Goal: Task Accomplishment & Management: Manage account settings

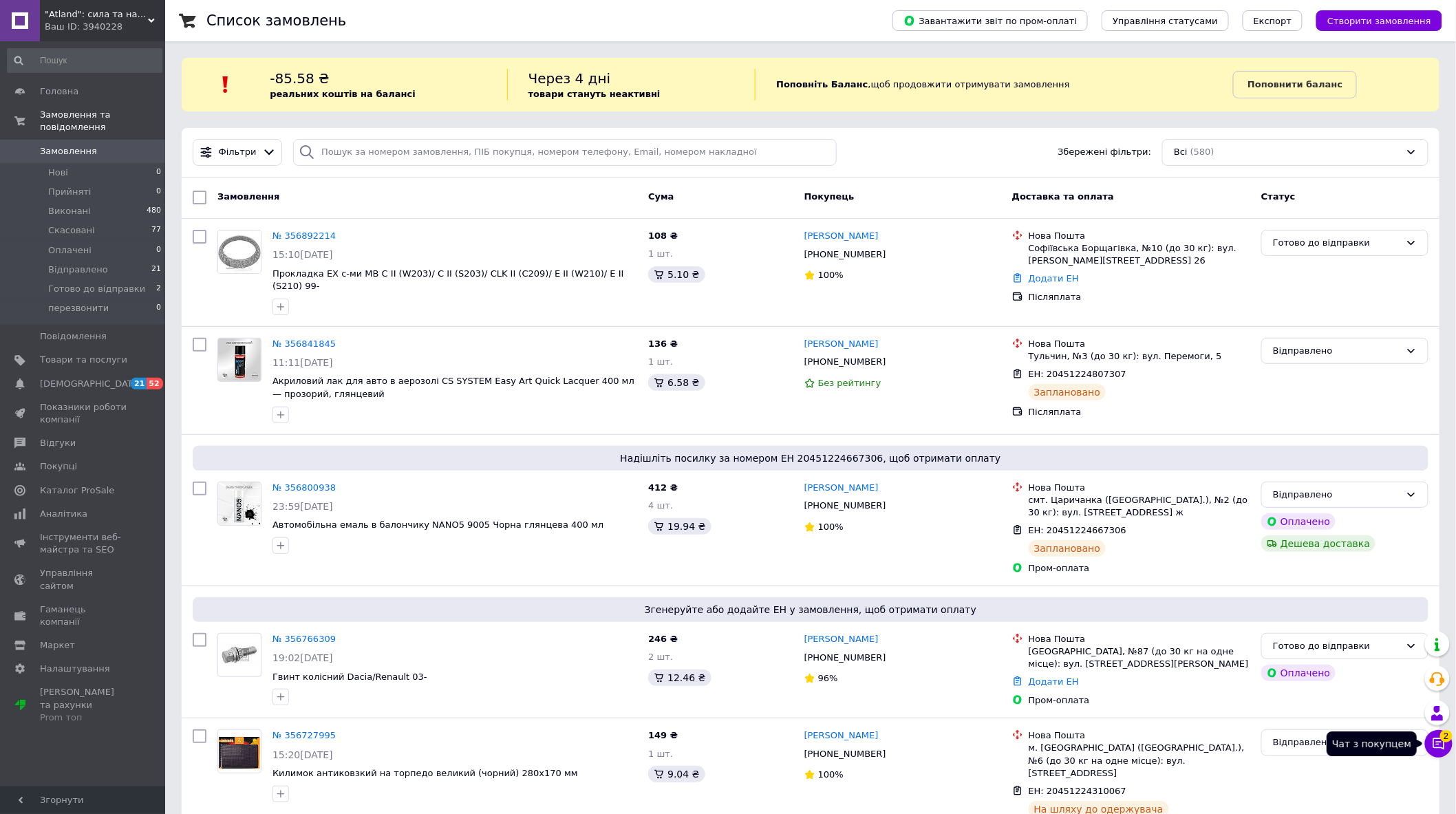
click at [1445, 743] on icon at bounding box center [1439, 744] width 12 height 12
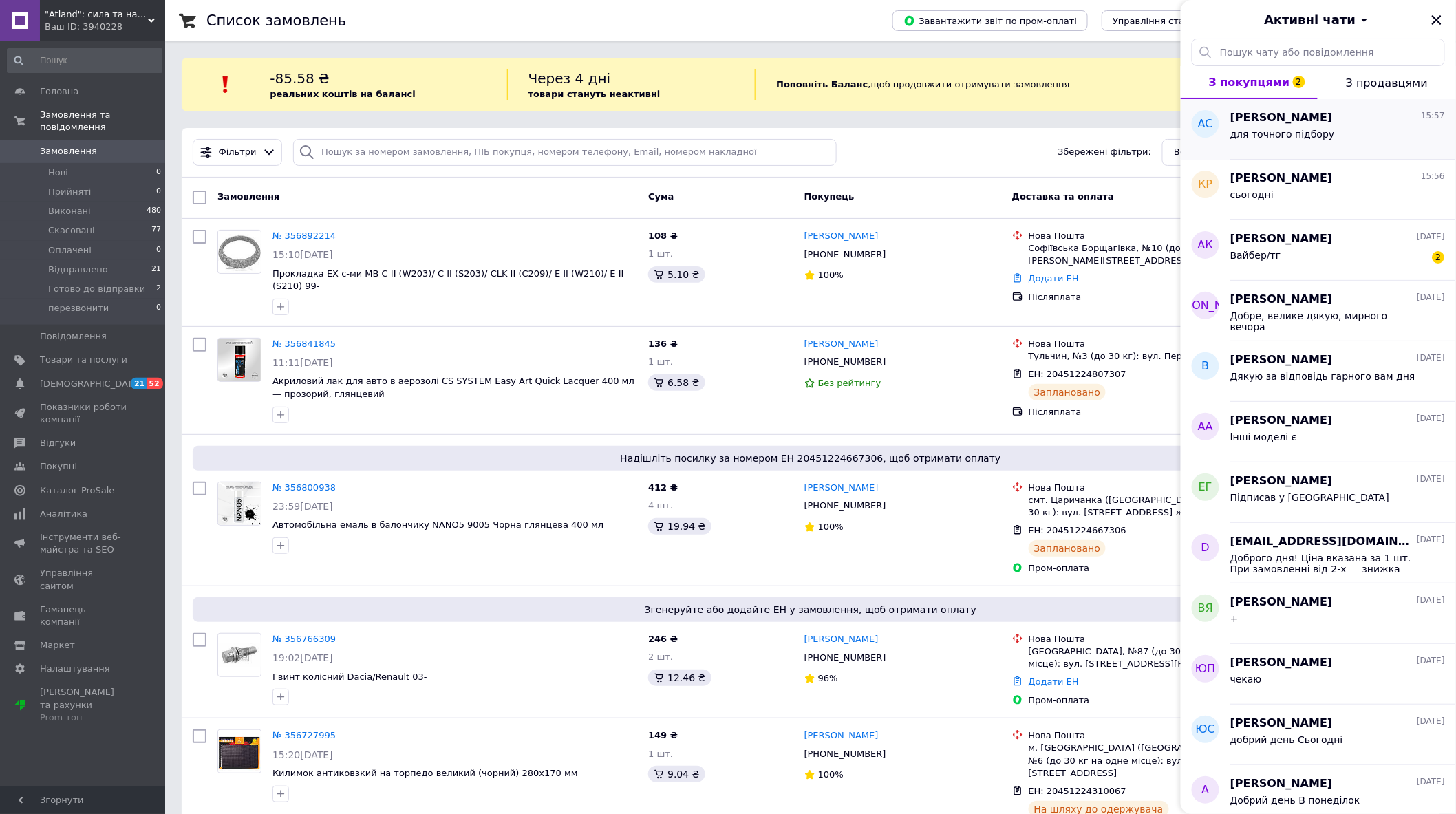
click at [1345, 149] on div "Андрей Серый-Козак 15:57 для точного підбору" at bounding box center [1343, 129] width 225 height 60
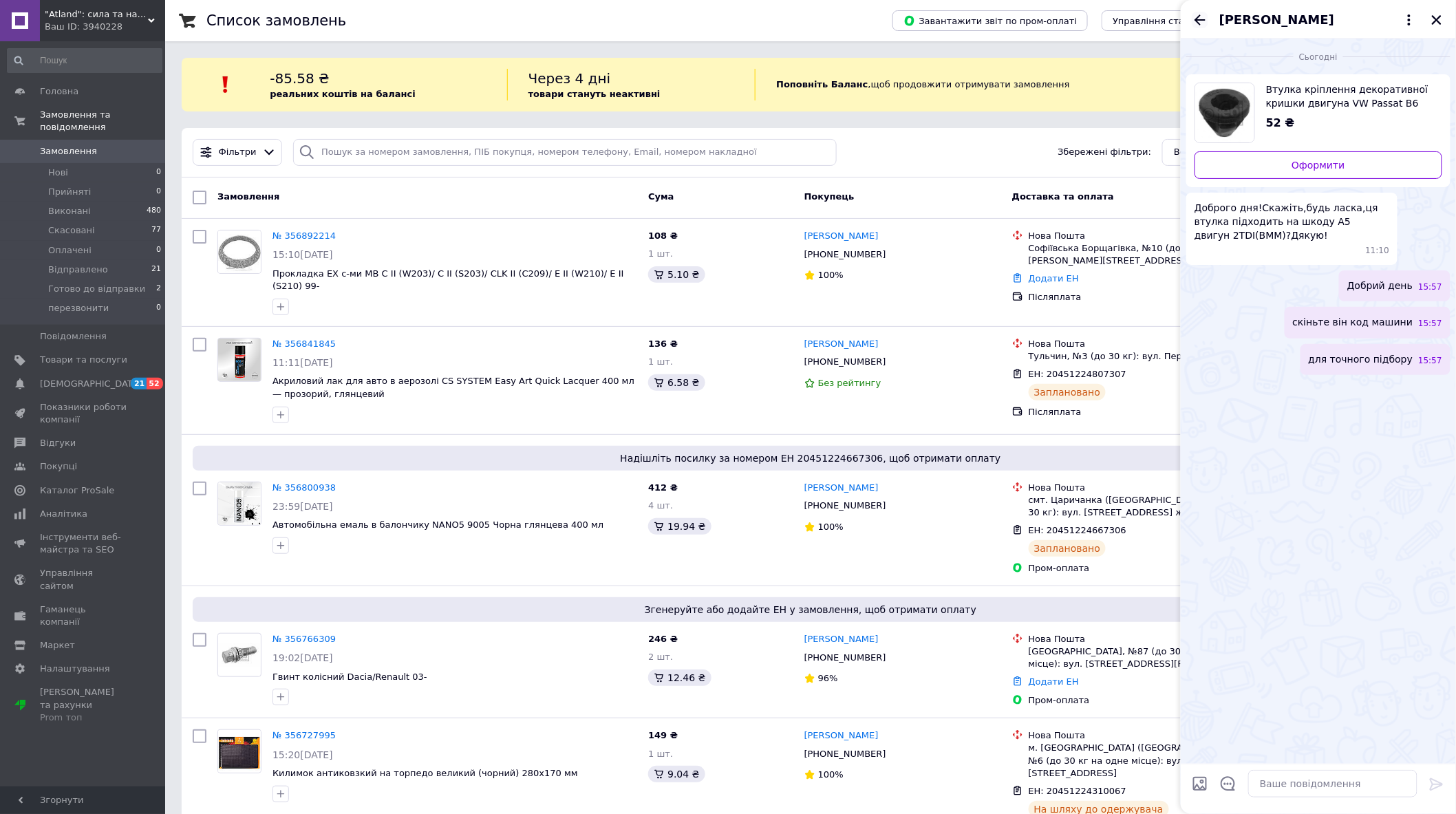
click at [1198, 14] on icon "Назад" at bounding box center [1200, 20] width 16 height 16
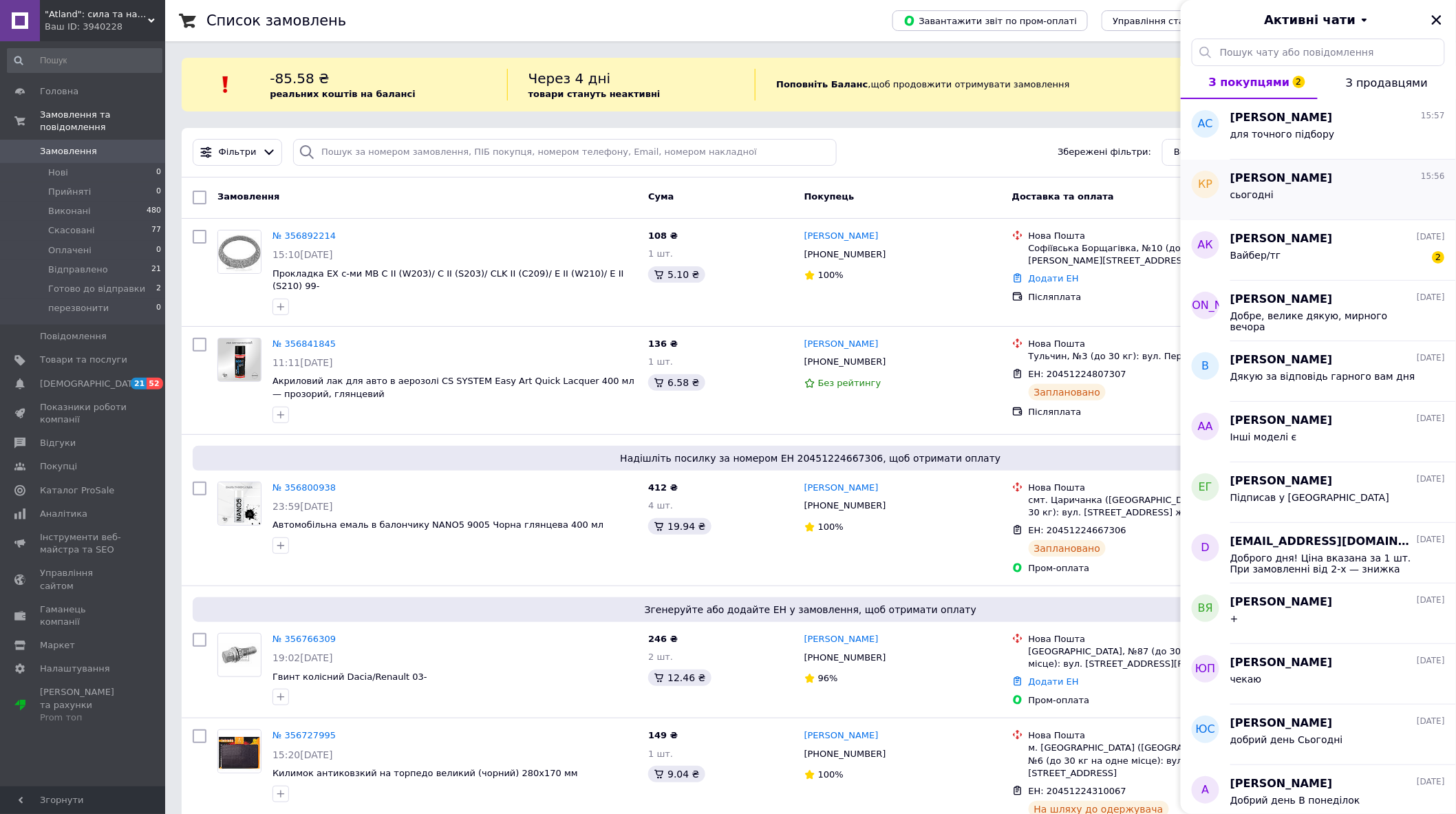
click at [1325, 186] on div "сьогодні" at bounding box center [1337, 197] width 214 height 22
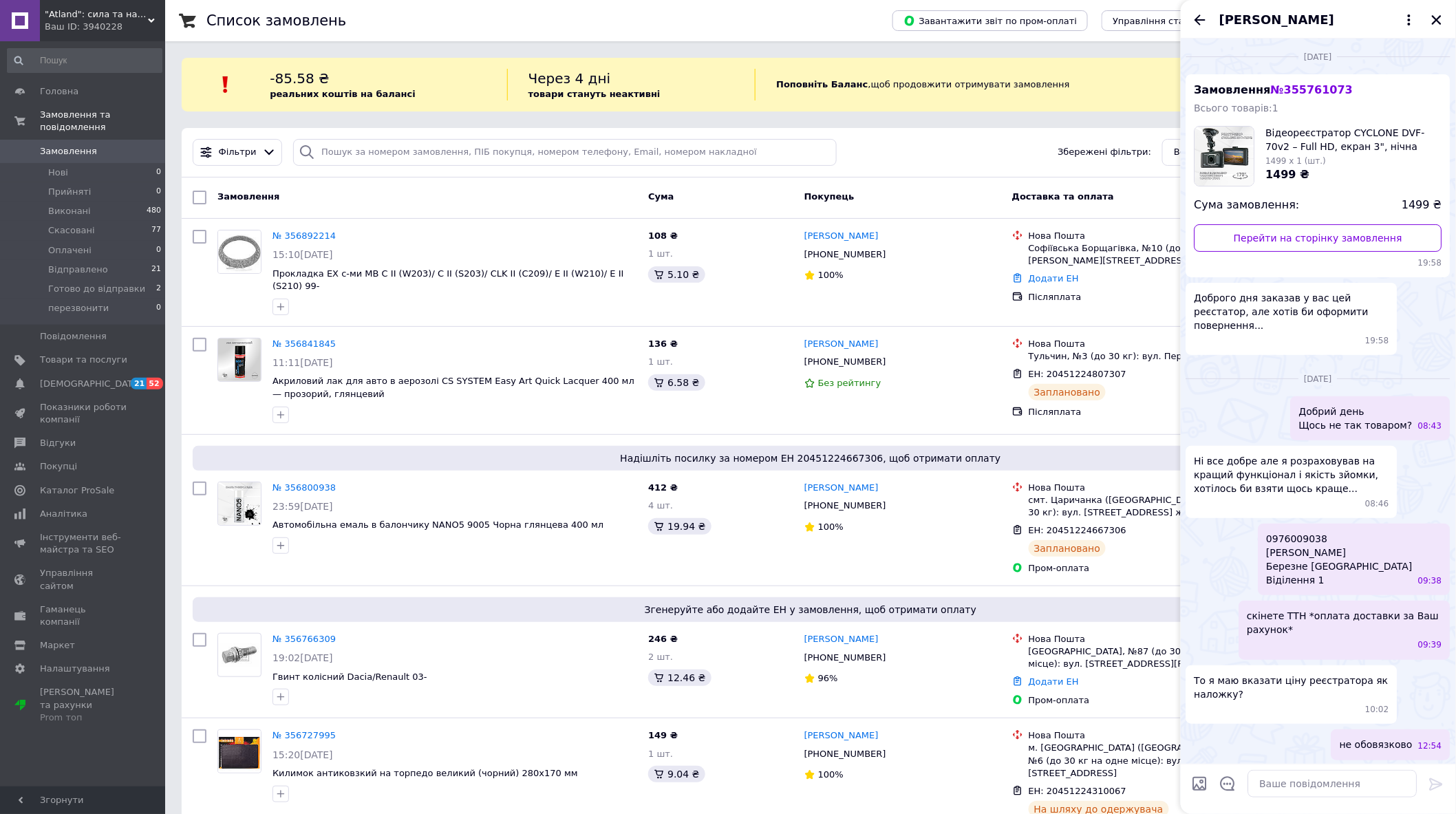
scroll to position [1064, 0]
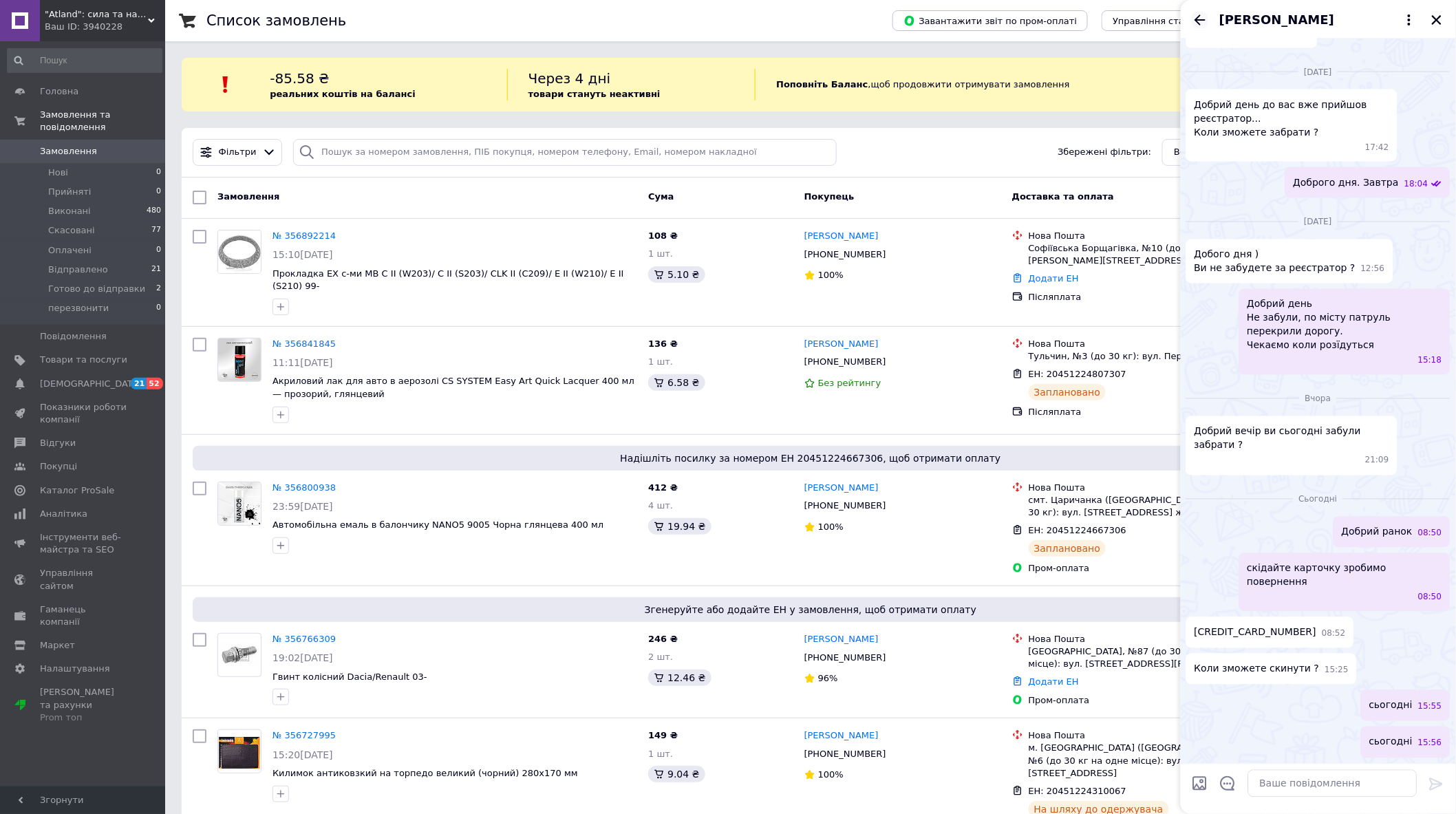
click at [1199, 14] on icon "Назад" at bounding box center [1200, 20] width 16 height 16
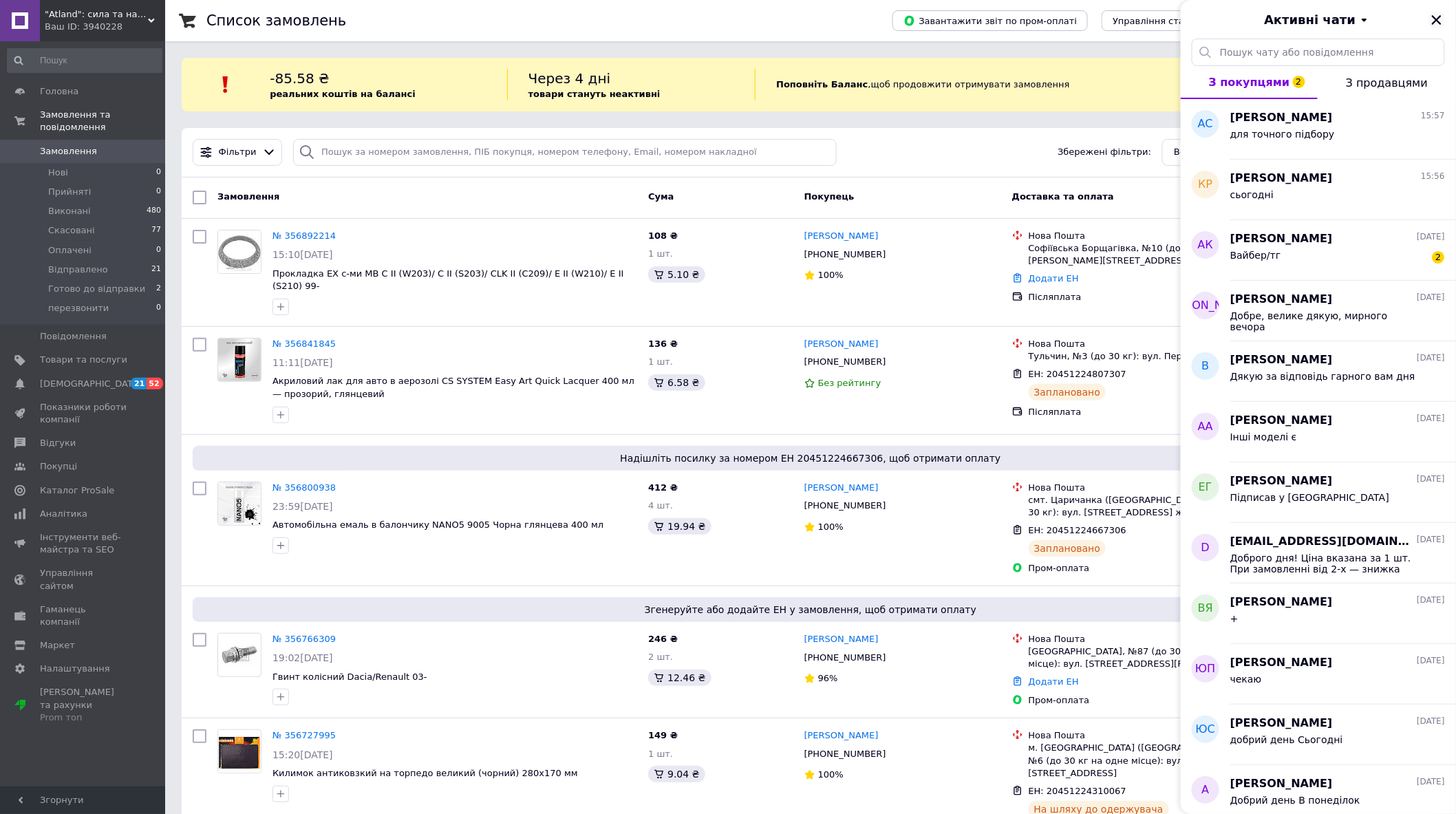
click at [1432, 18] on icon "Закрити" at bounding box center [1436, 20] width 13 height 13
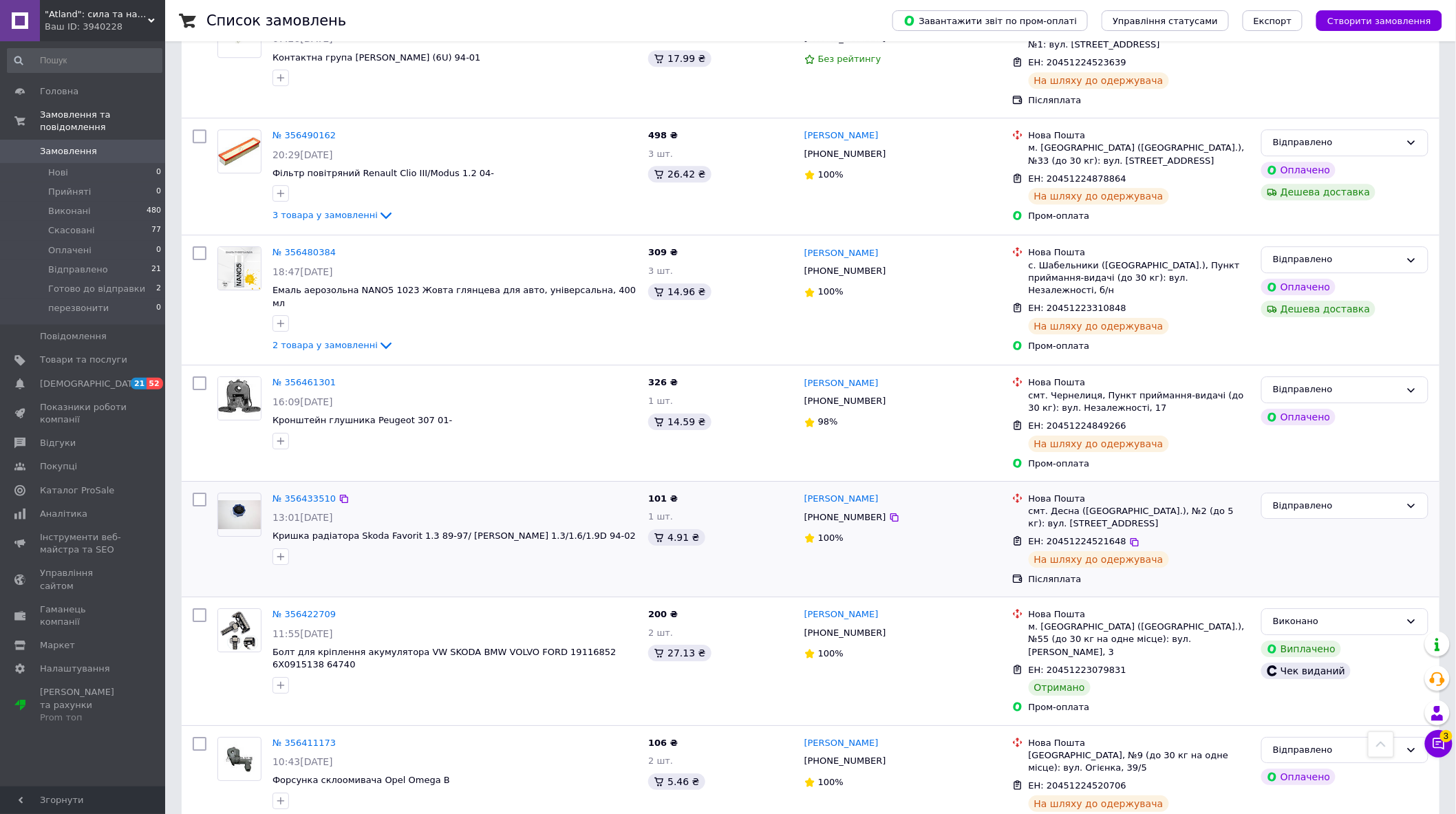
scroll to position [1834, 0]
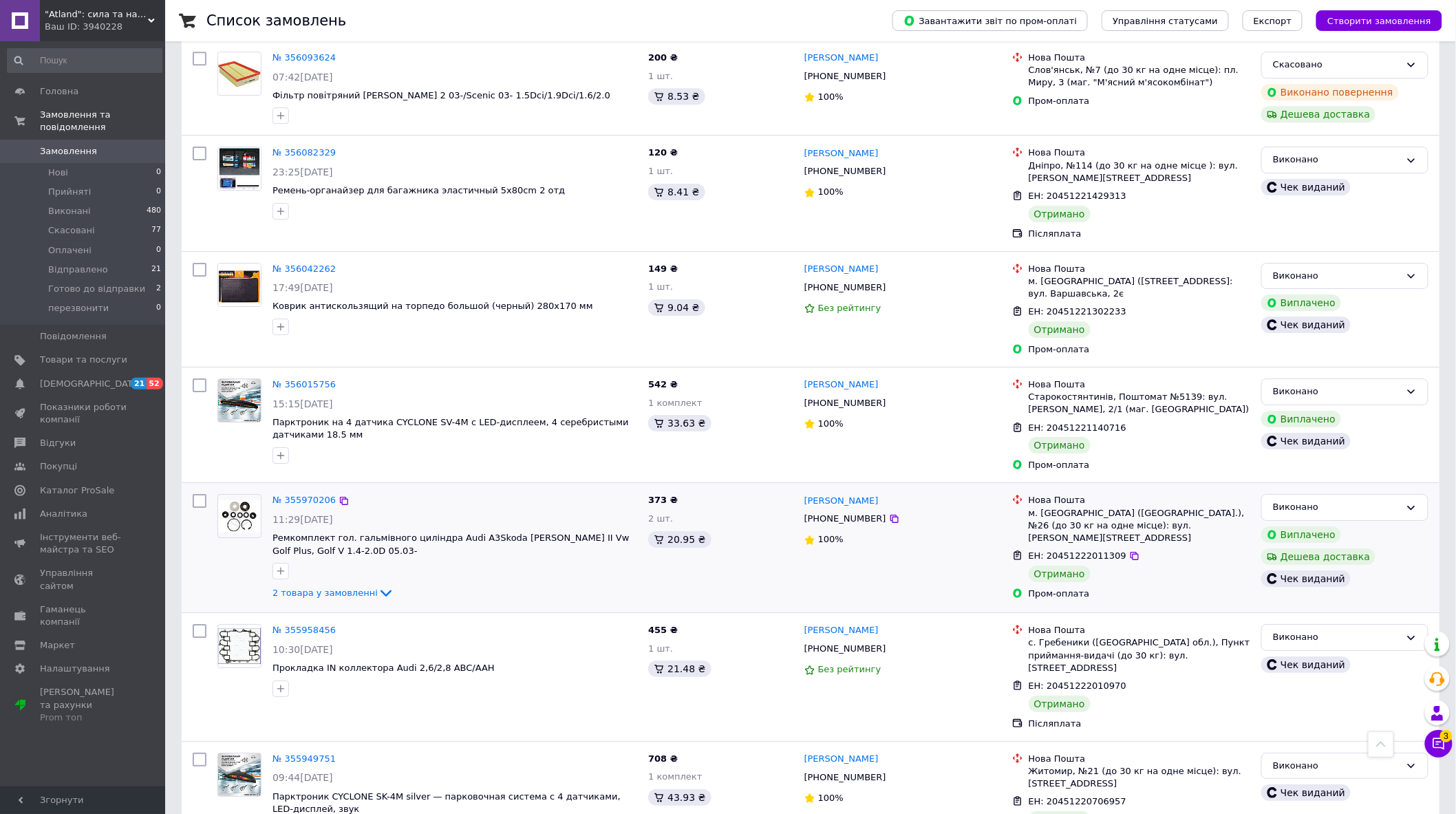
scroll to position [1790, 0]
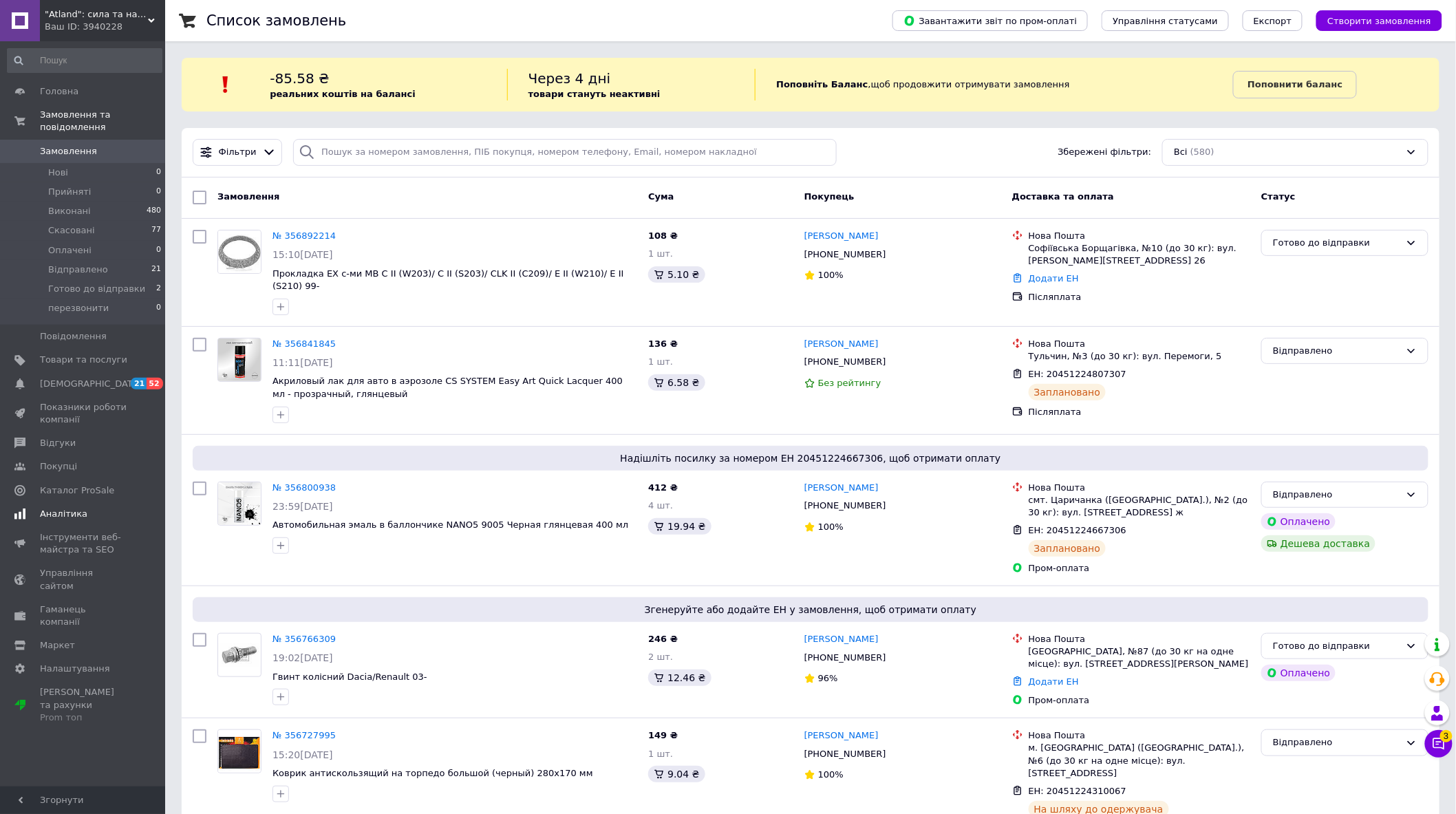
click at [83, 508] on span "Аналітика" at bounding box center [83, 513] width 88 height 13
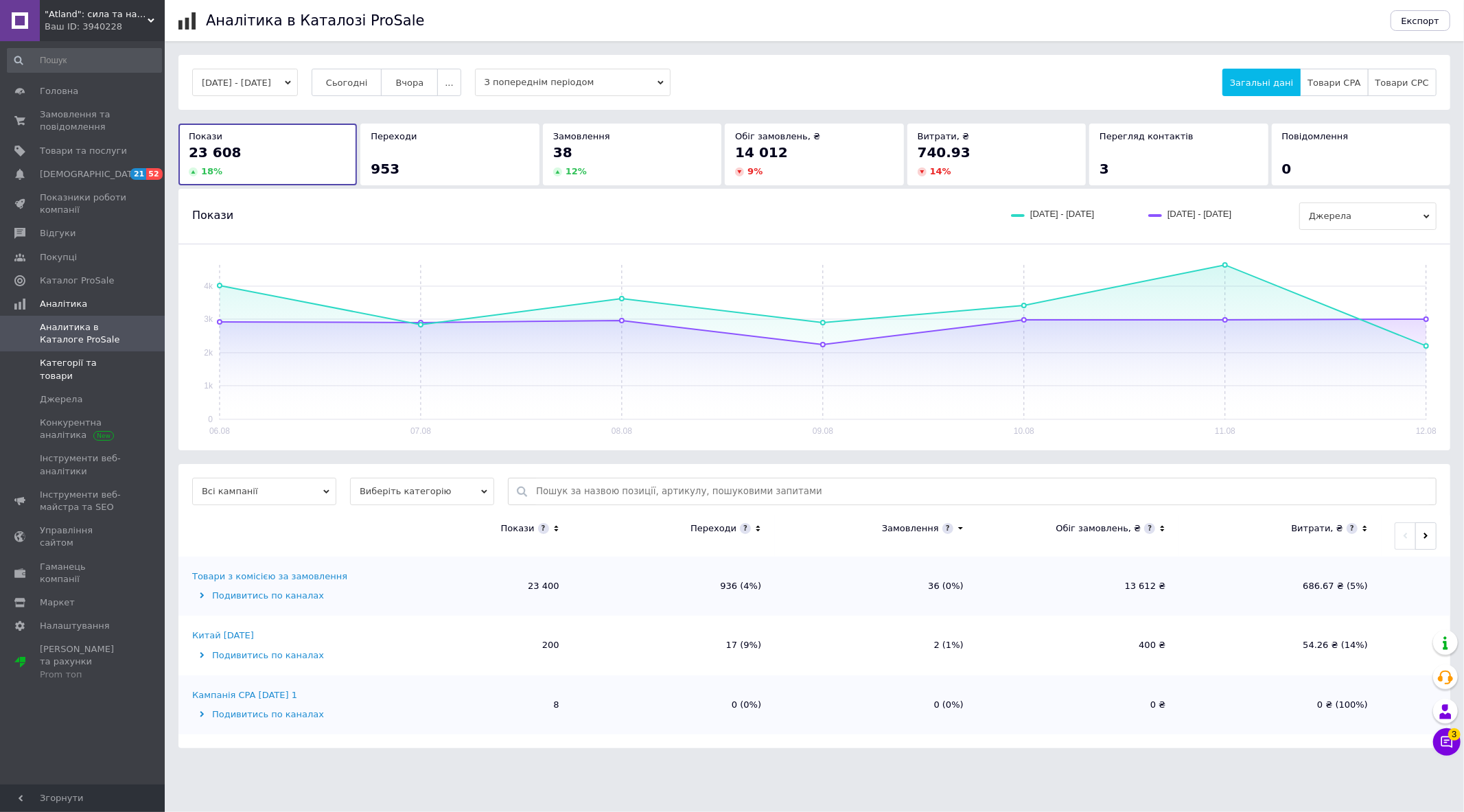
click at [95, 367] on span "Категорії та товари" at bounding box center [83, 370] width 87 height 25
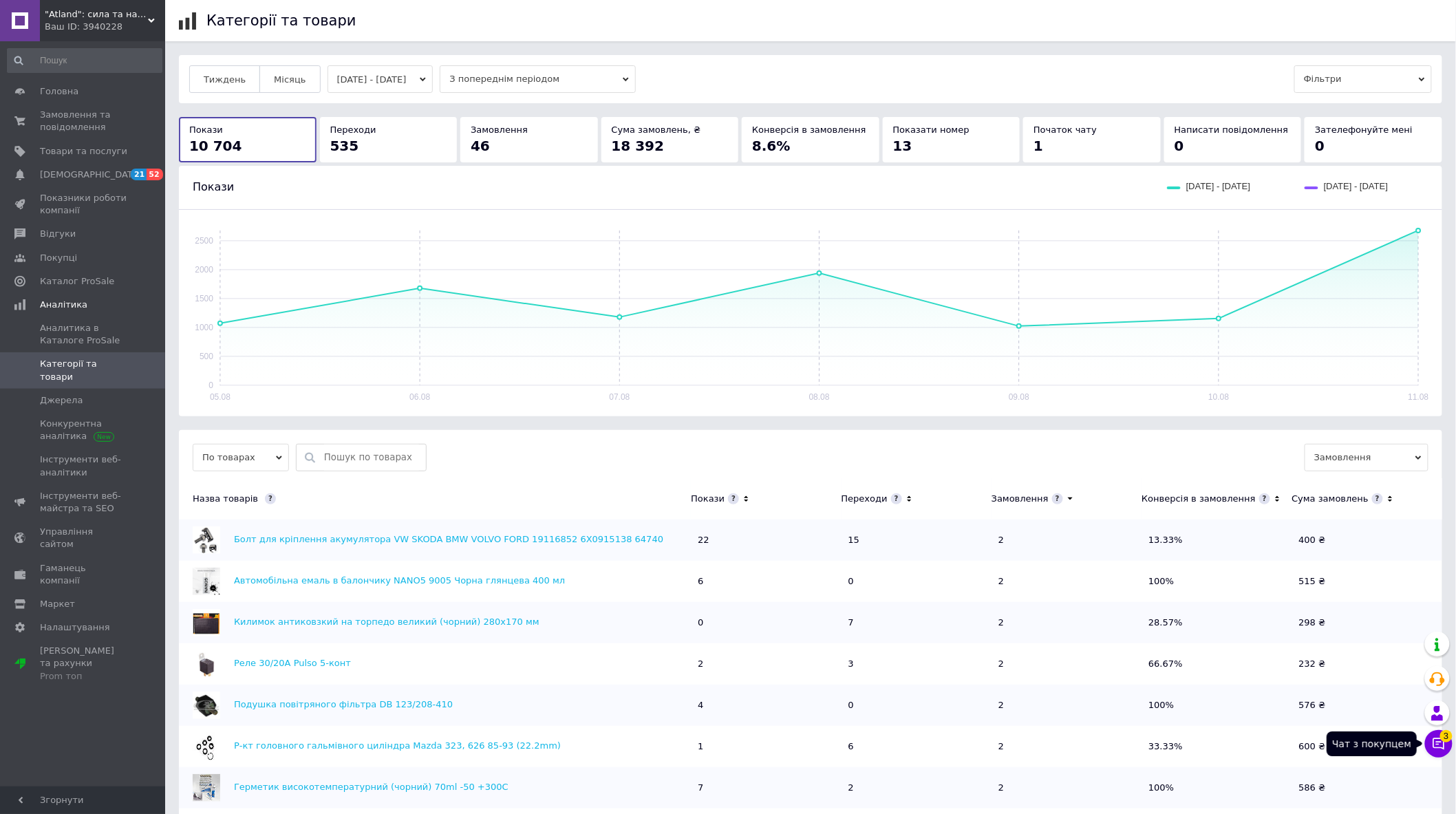
click at [1441, 741] on icon at bounding box center [1438, 743] width 14 height 14
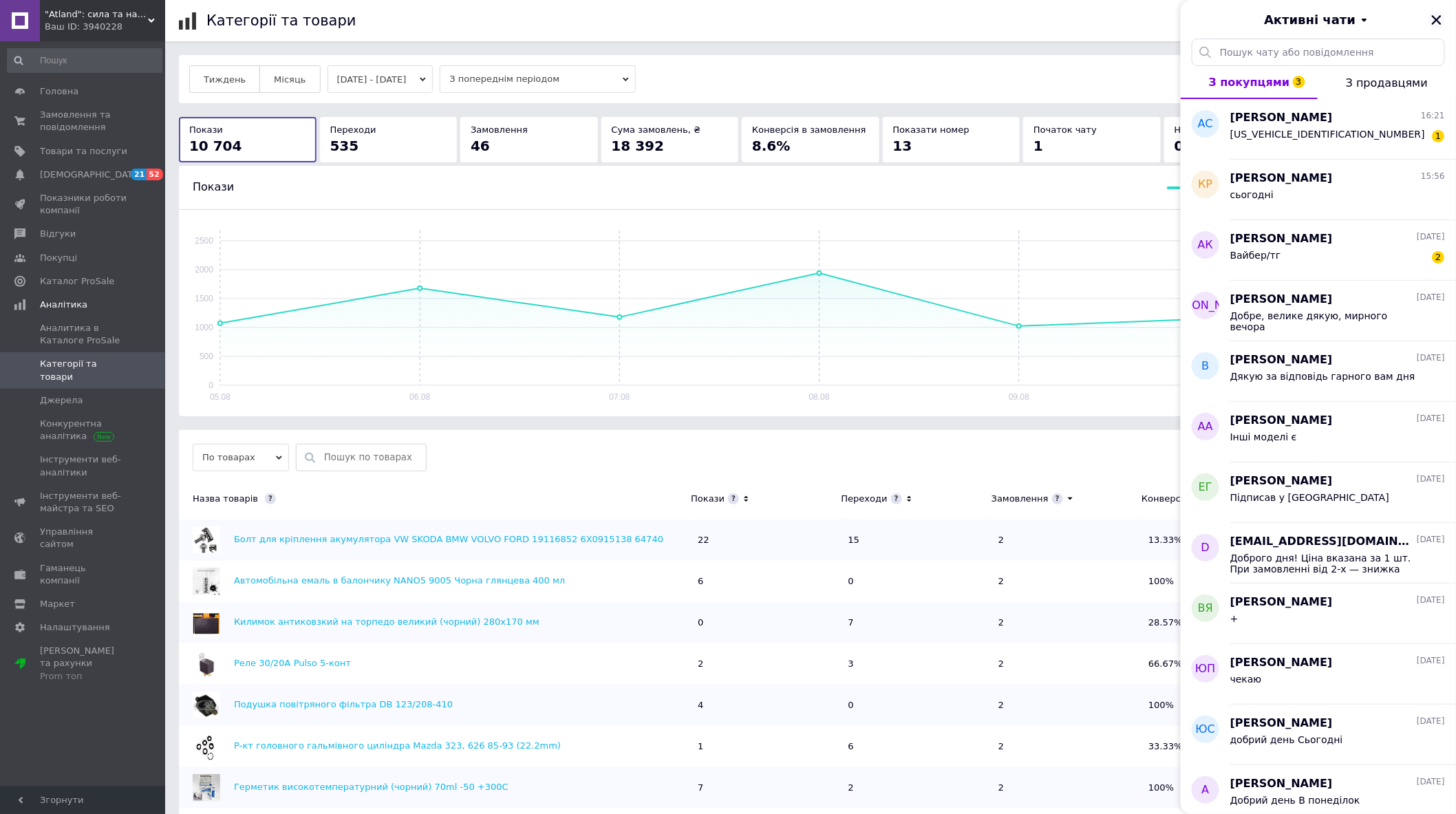
click at [1435, 18] on icon "Закрити" at bounding box center [1436, 20] width 13 height 13
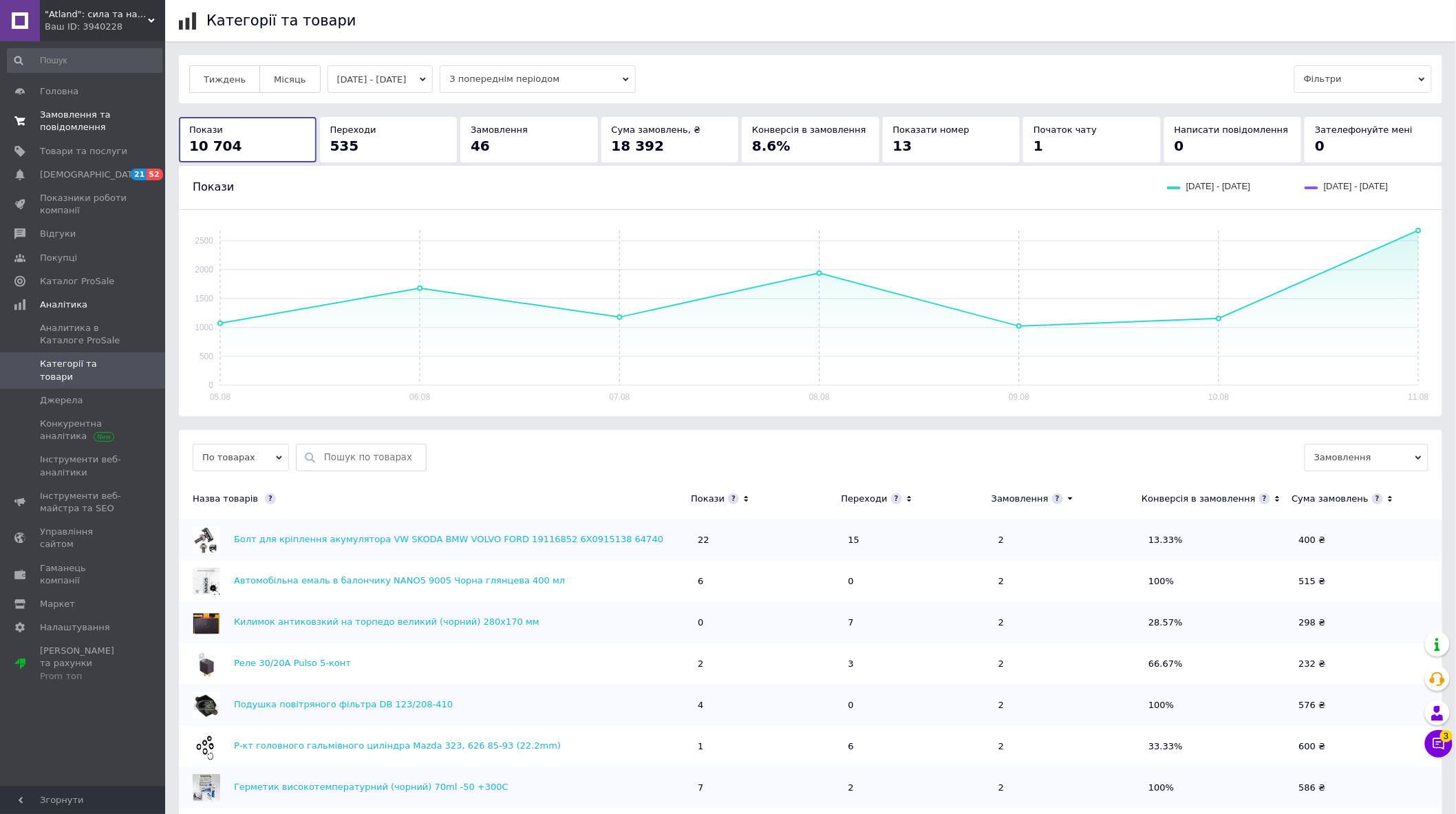
click at [99, 132] on span "Замовлення та повідомлення" at bounding box center [83, 122] width 88 height 25
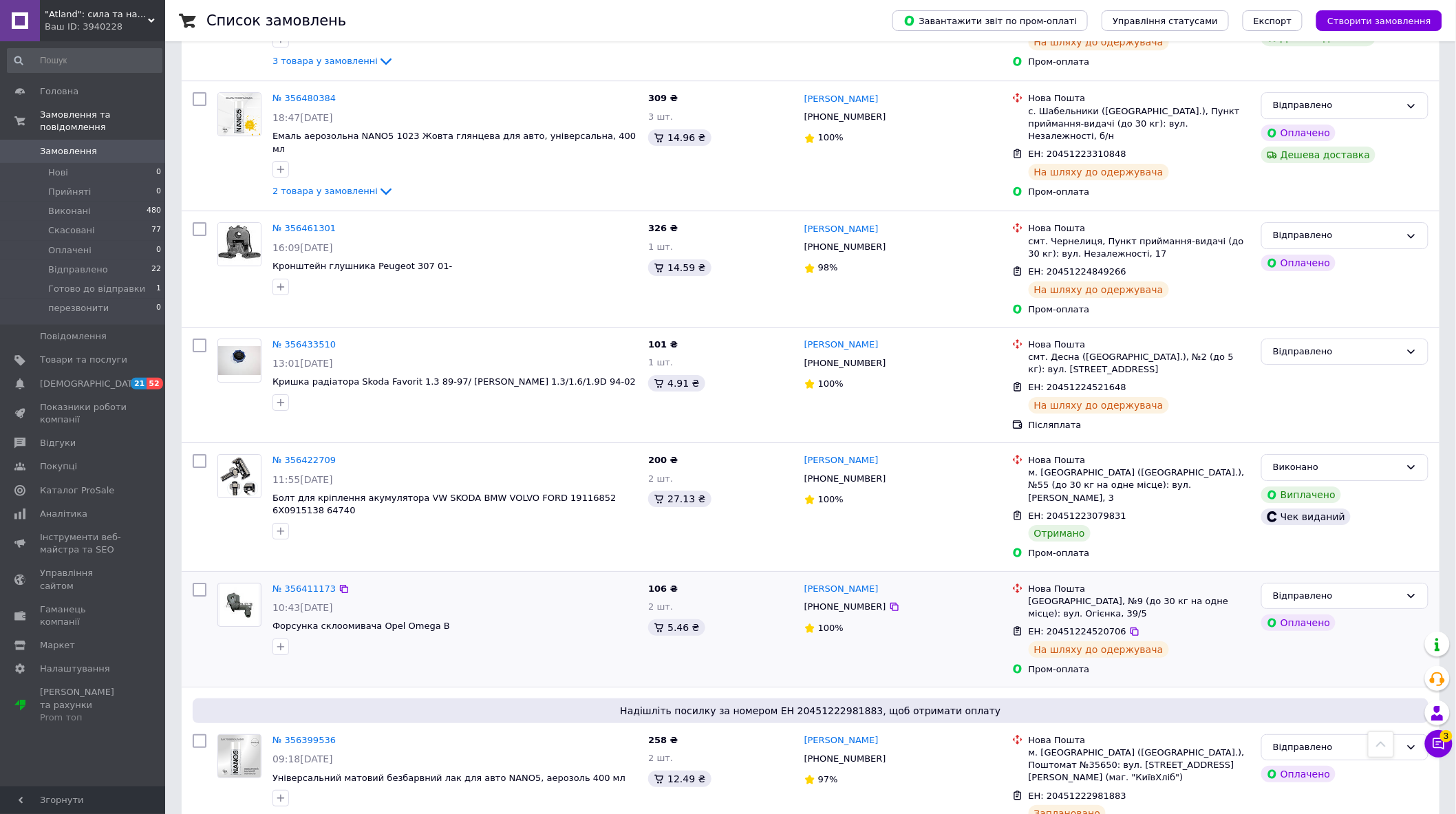
scroll to position [1865, 0]
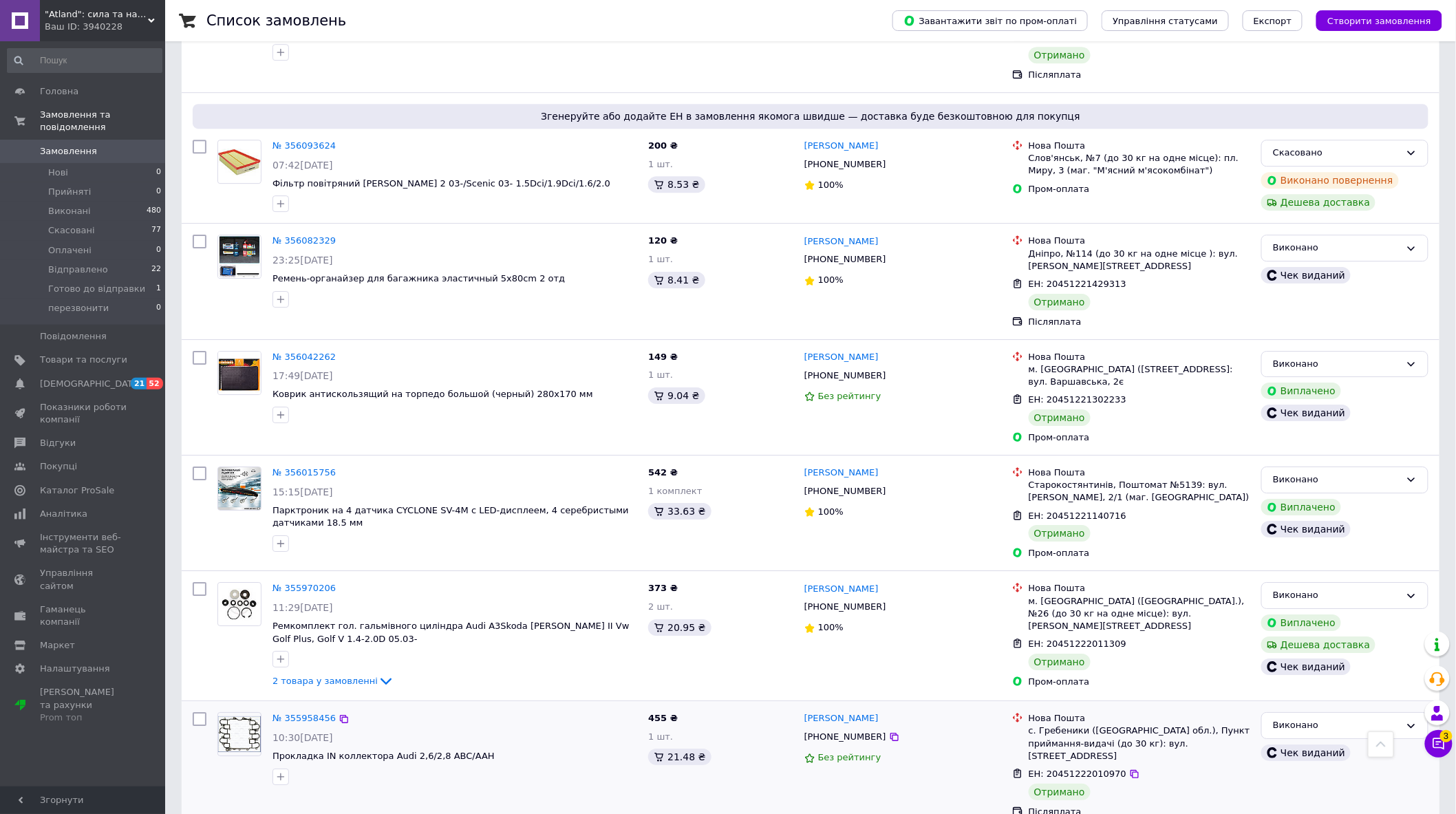
scroll to position [1790, 0]
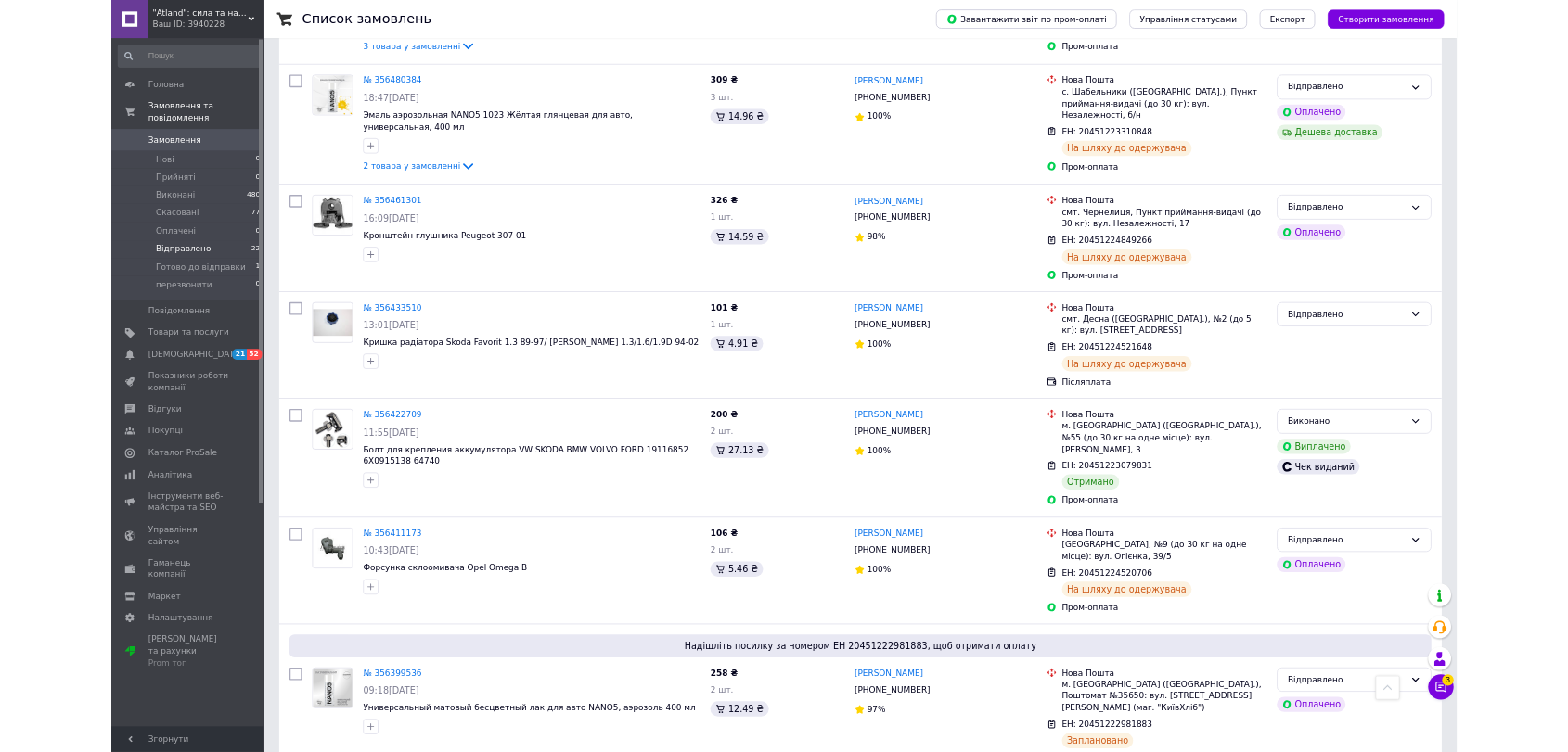
scroll to position [2511, 0]
